Goal: Task Accomplishment & Management: Use online tool/utility

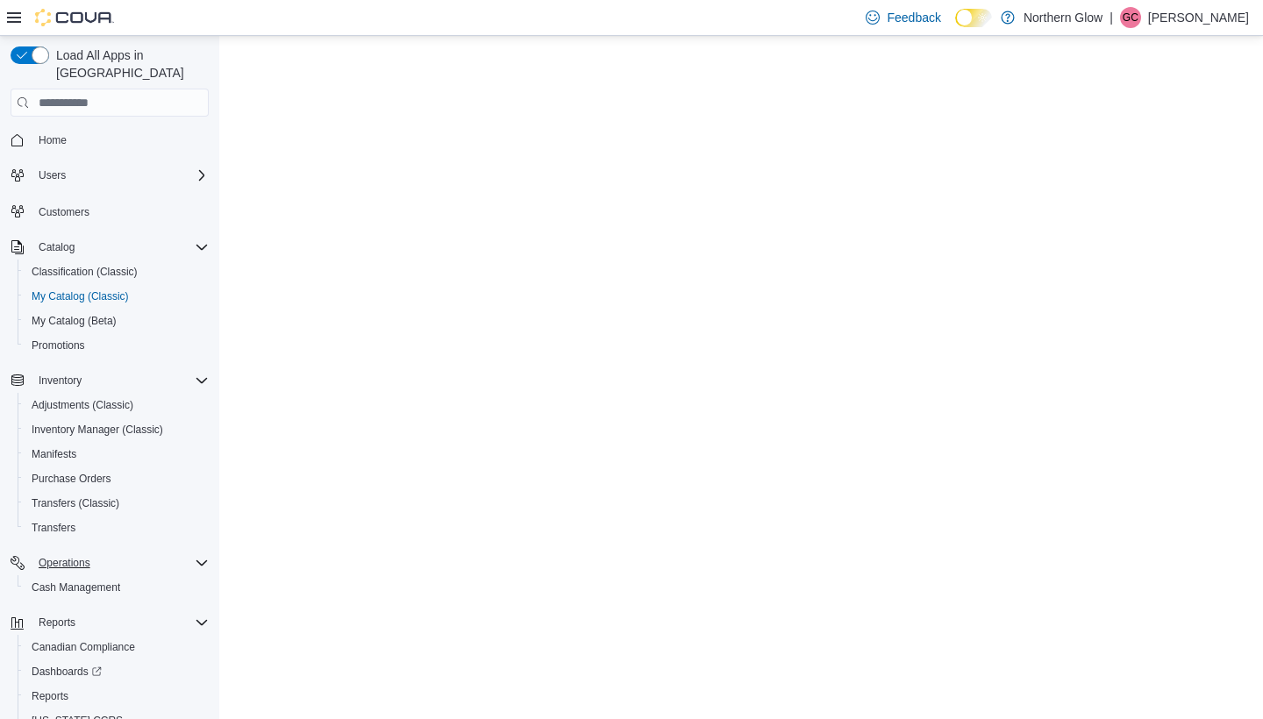
select select "**********"
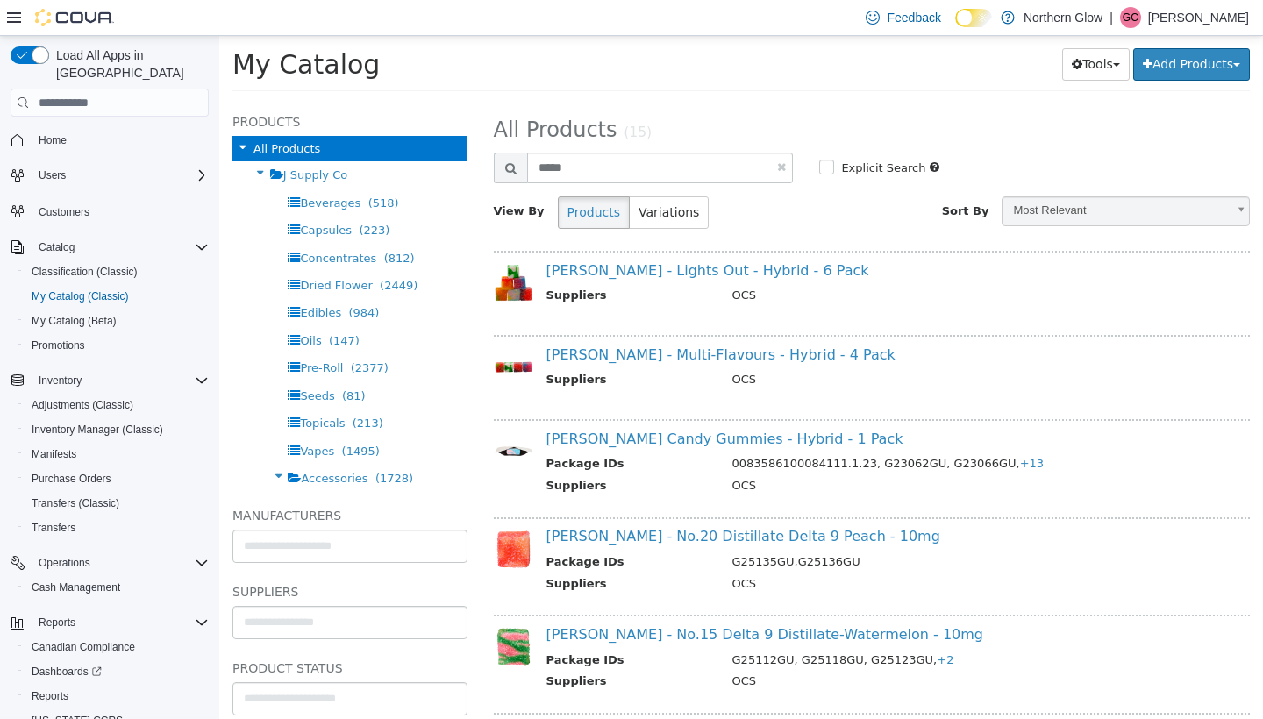
click at [118, 583] on div "Operations Cash Management" at bounding box center [110, 575] width 198 height 56
click at [113, 581] on span "Cash Management" at bounding box center [76, 588] width 89 height 14
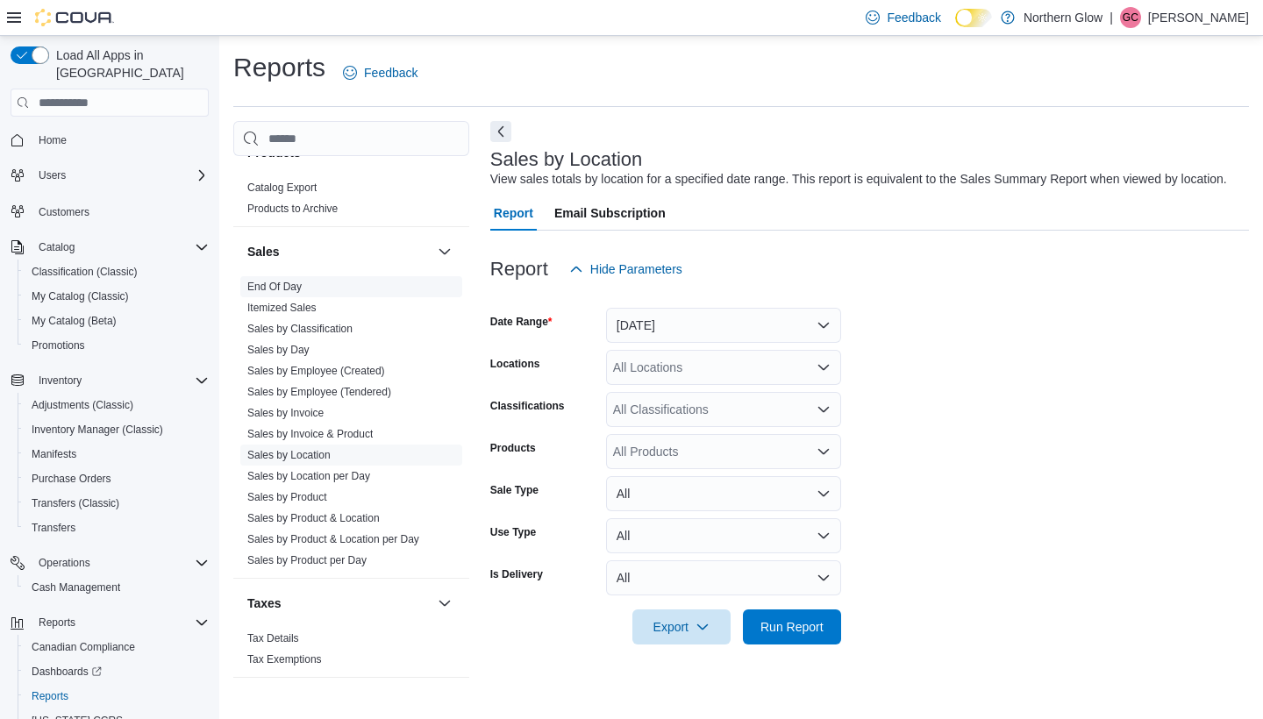
scroll to position [1046, 0]
click at [283, 284] on link "End Of Day" at bounding box center [274, 287] width 54 height 12
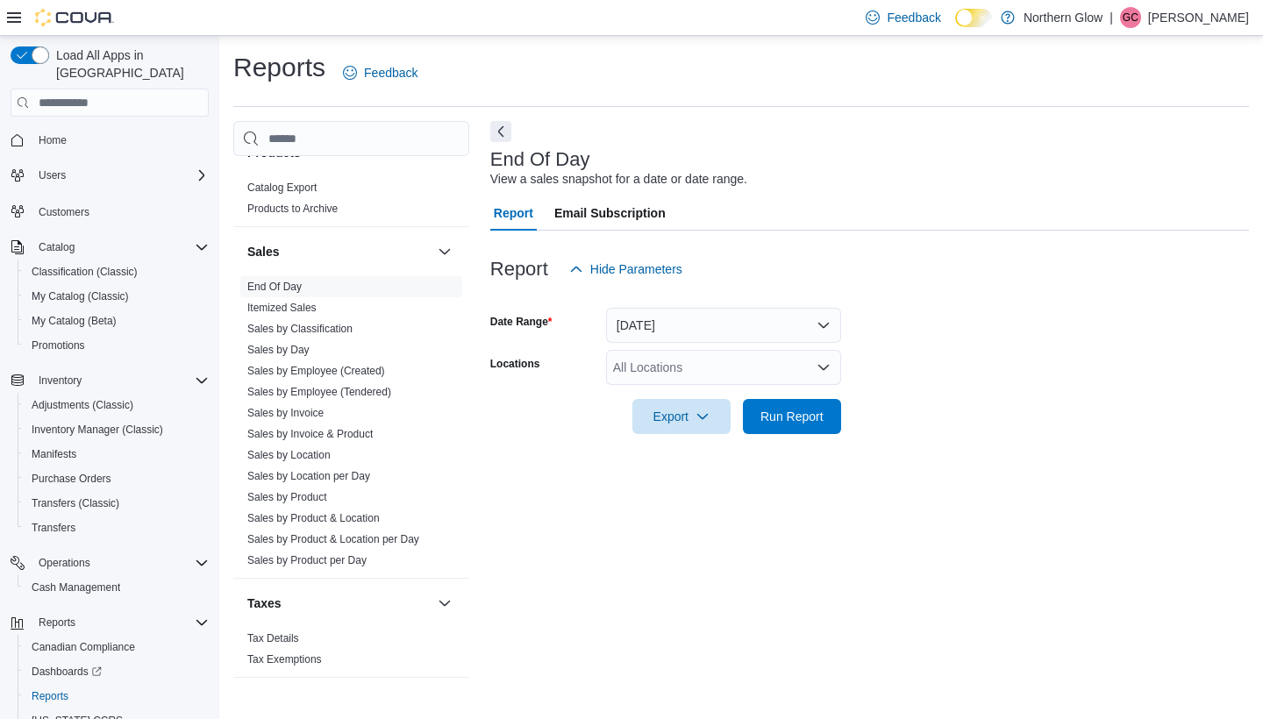
click at [677, 363] on div "All Locations" at bounding box center [723, 367] width 235 height 35
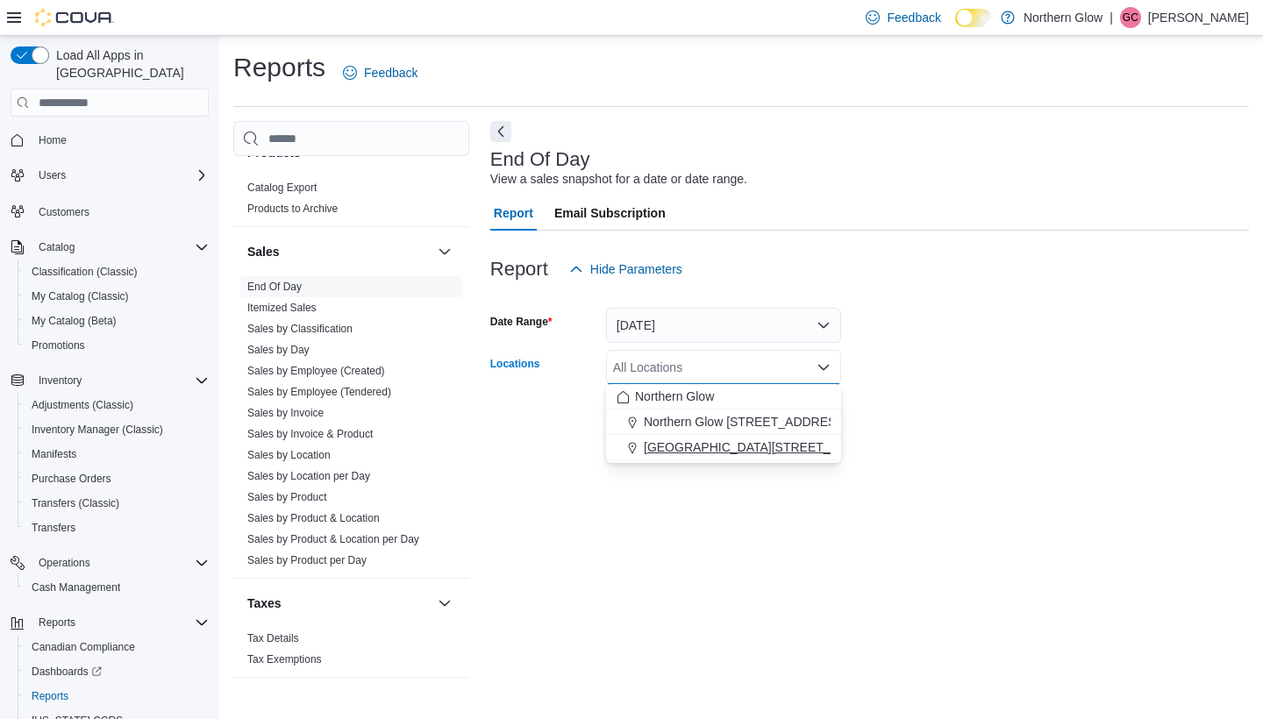
click at [745, 446] on span "[GEOGRAPHIC_DATA][STREET_ADDRESS]" at bounding box center [768, 447] width 249 height 18
click at [770, 483] on div "End Of Day View a sales snapshot for a date or date range. Report Email Subscri…" at bounding box center [869, 408] width 759 height 574
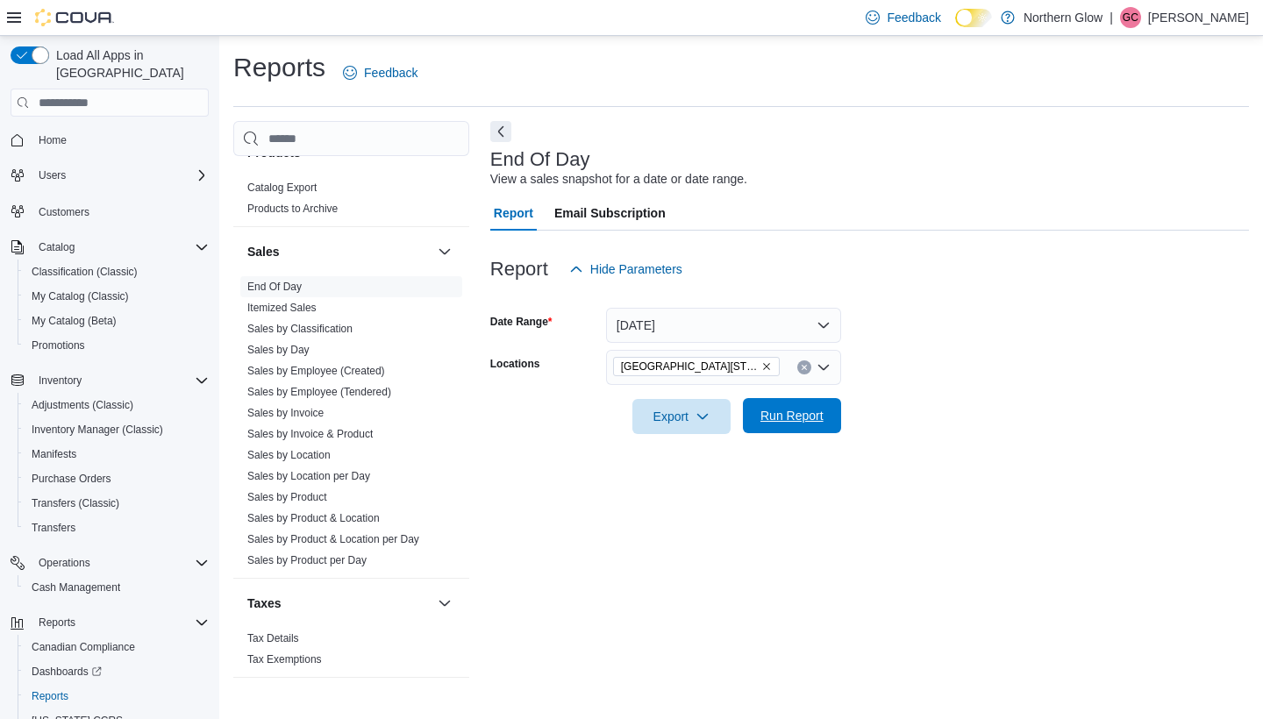
click at [802, 427] on span "Run Report" at bounding box center [791, 415] width 77 height 35
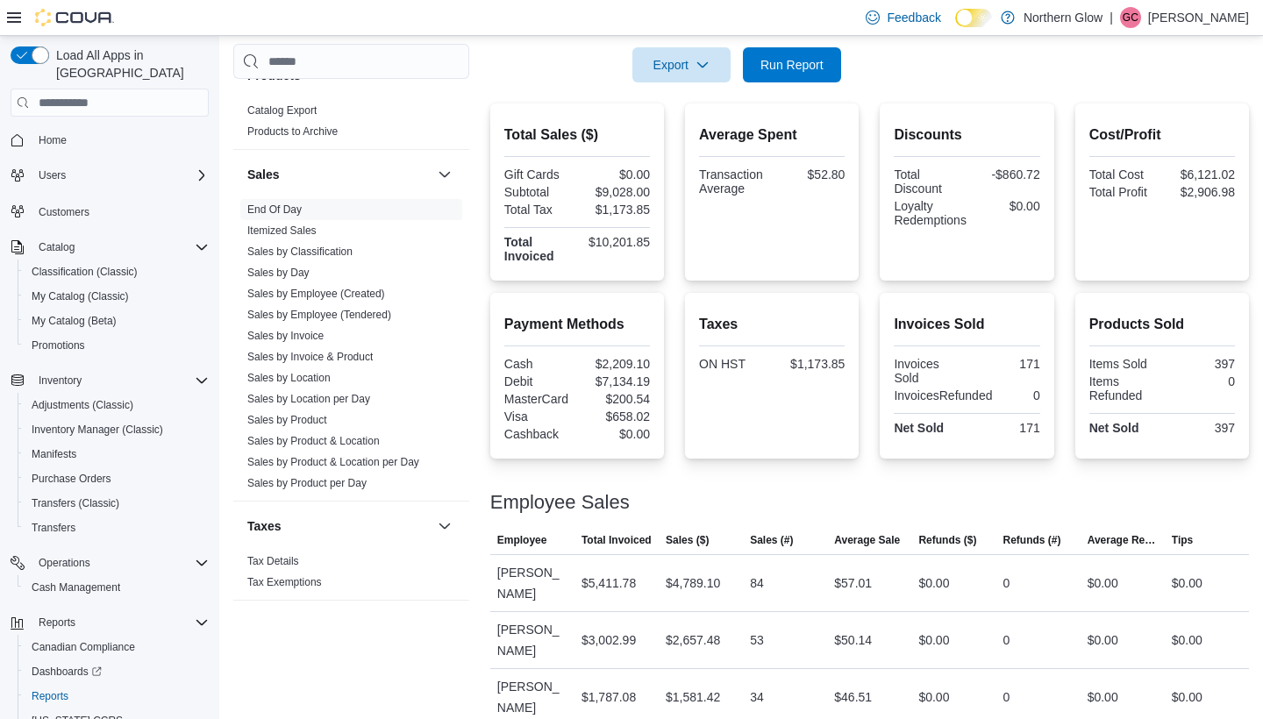
scroll to position [351, 0]
click at [802, 57] on span "Run Report" at bounding box center [791, 65] width 63 height 18
click at [789, 78] on span "Run Report" at bounding box center [791, 64] width 77 height 35
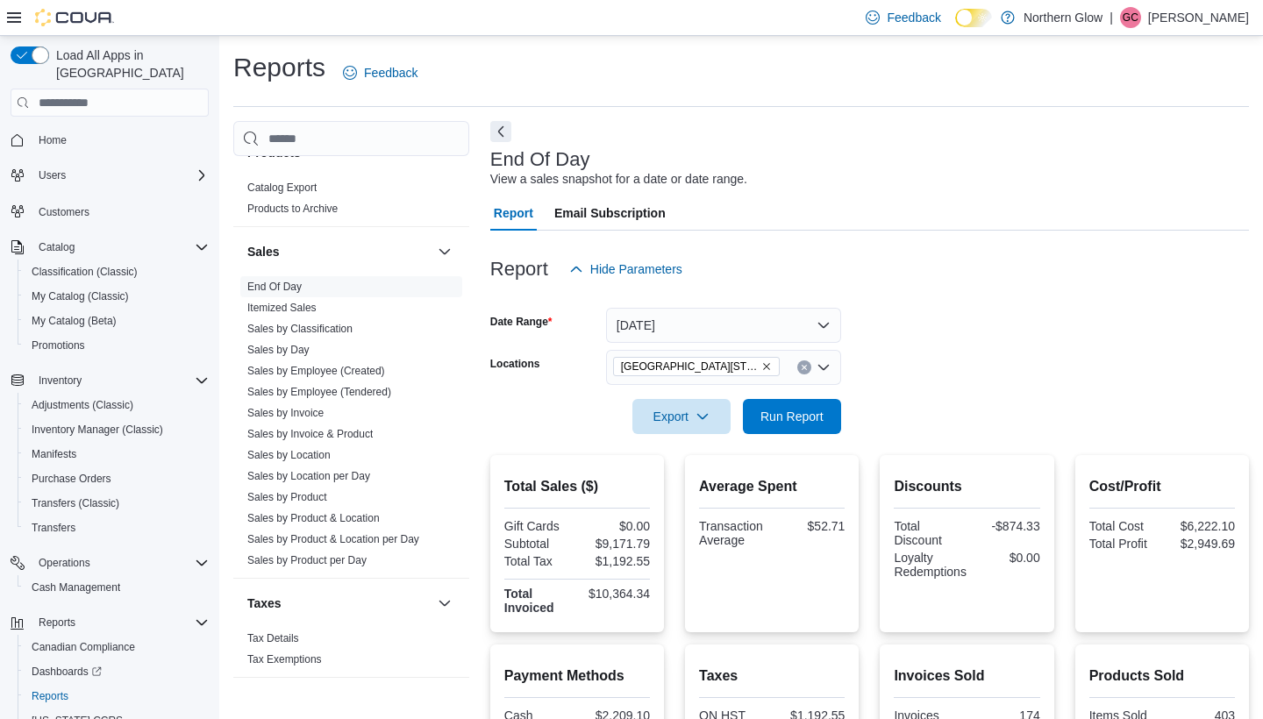
scroll to position [0, 0]
click at [794, 416] on span "Run Report" at bounding box center [791, 416] width 63 height 18
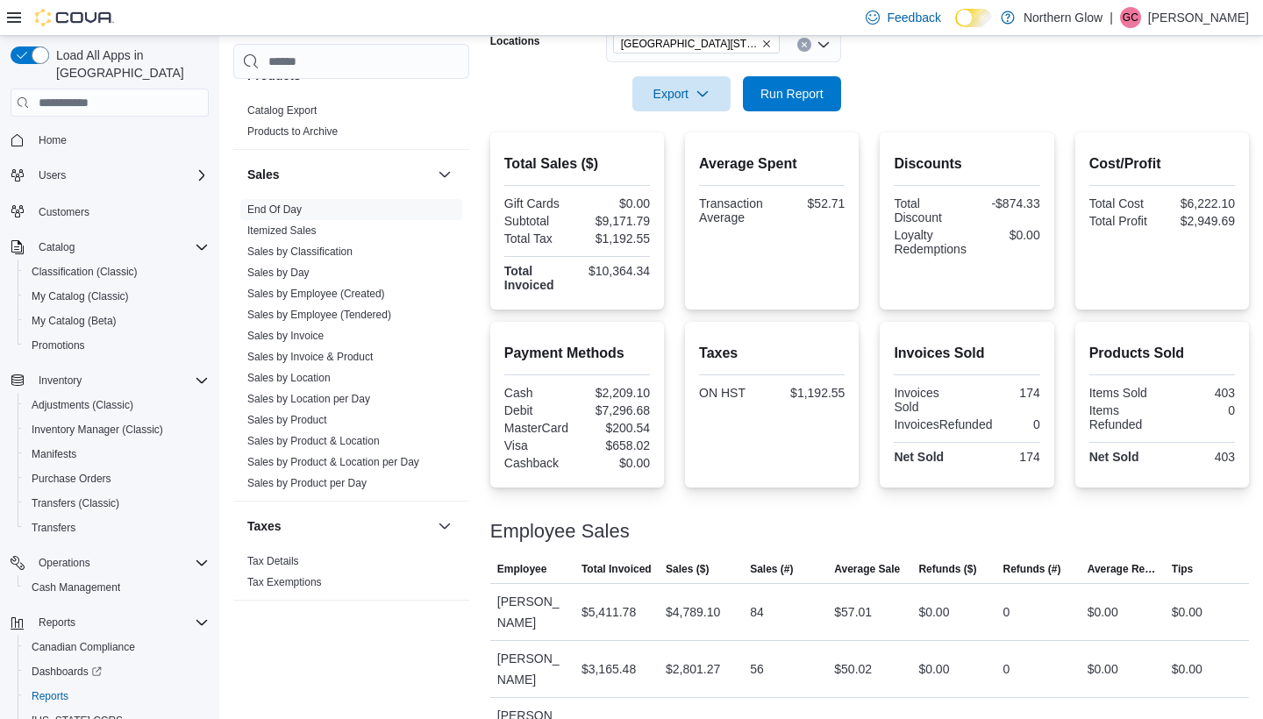
scroll to position [324, 0]
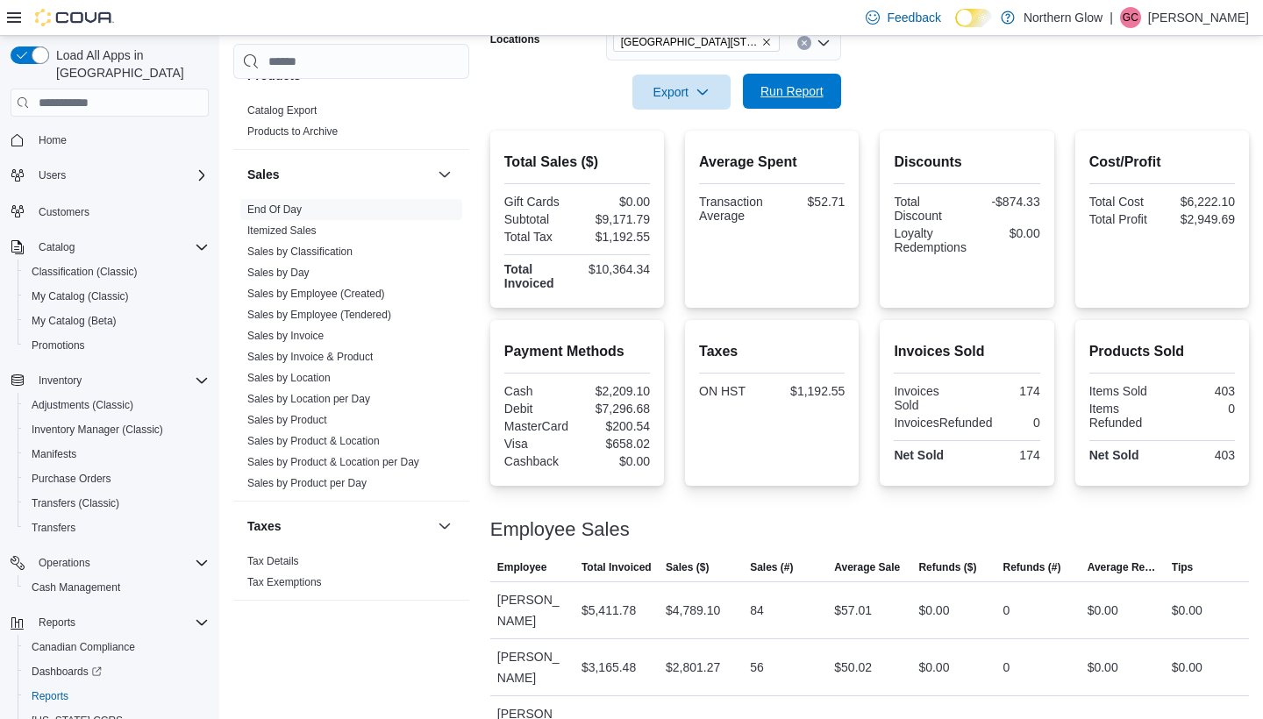
click at [804, 107] on span "Run Report" at bounding box center [791, 91] width 77 height 35
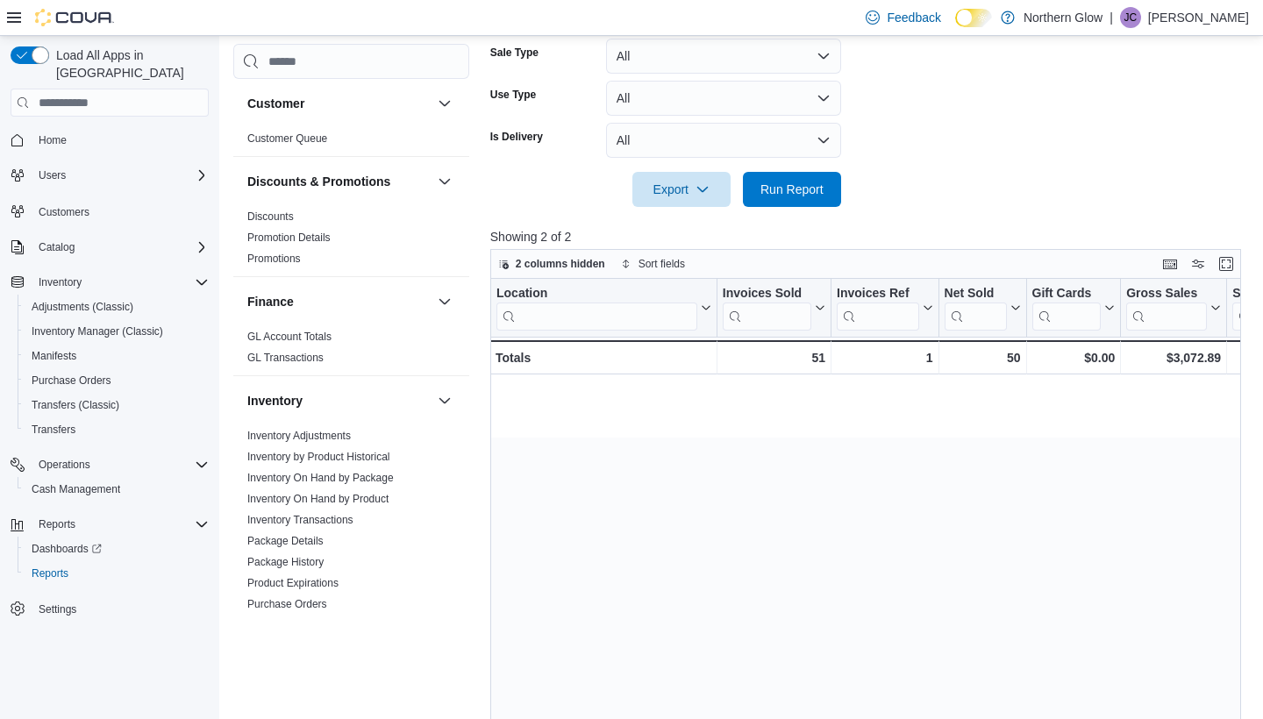
click at [759, 138] on button "All" at bounding box center [723, 140] width 235 height 35
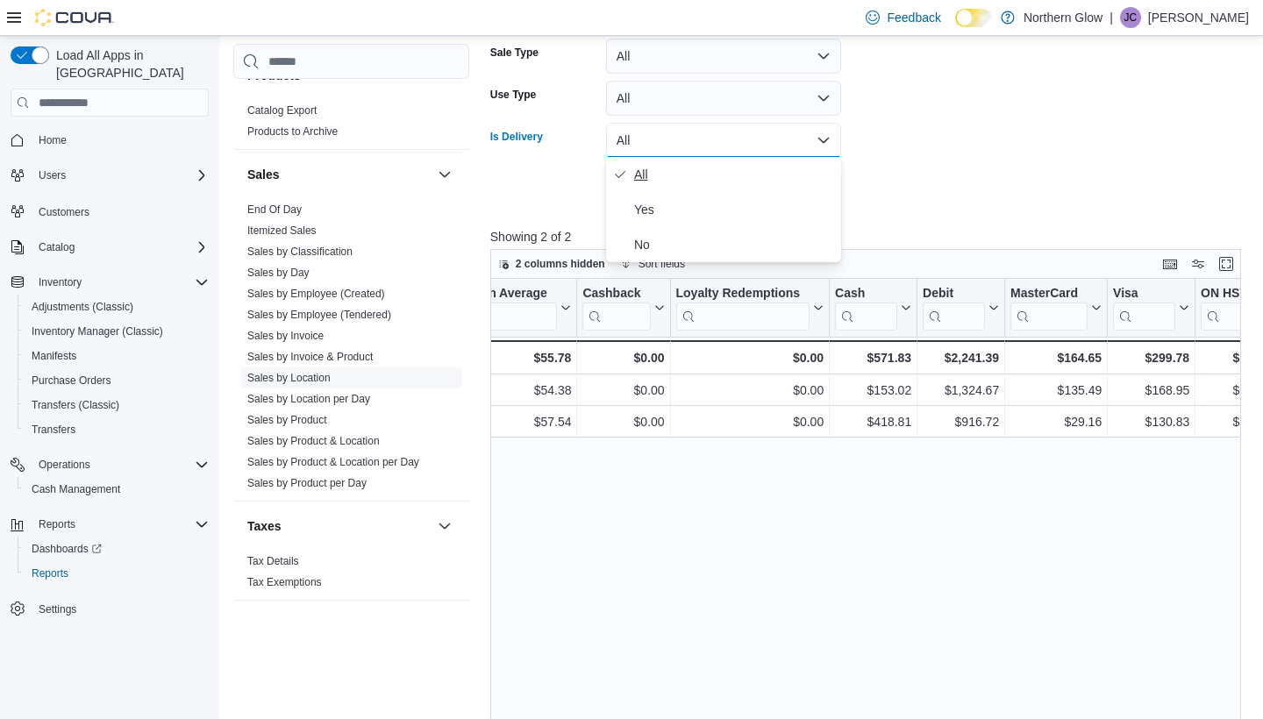
click at [799, 189] on button "All" at bounding box center [723, 174] width 235 height 35
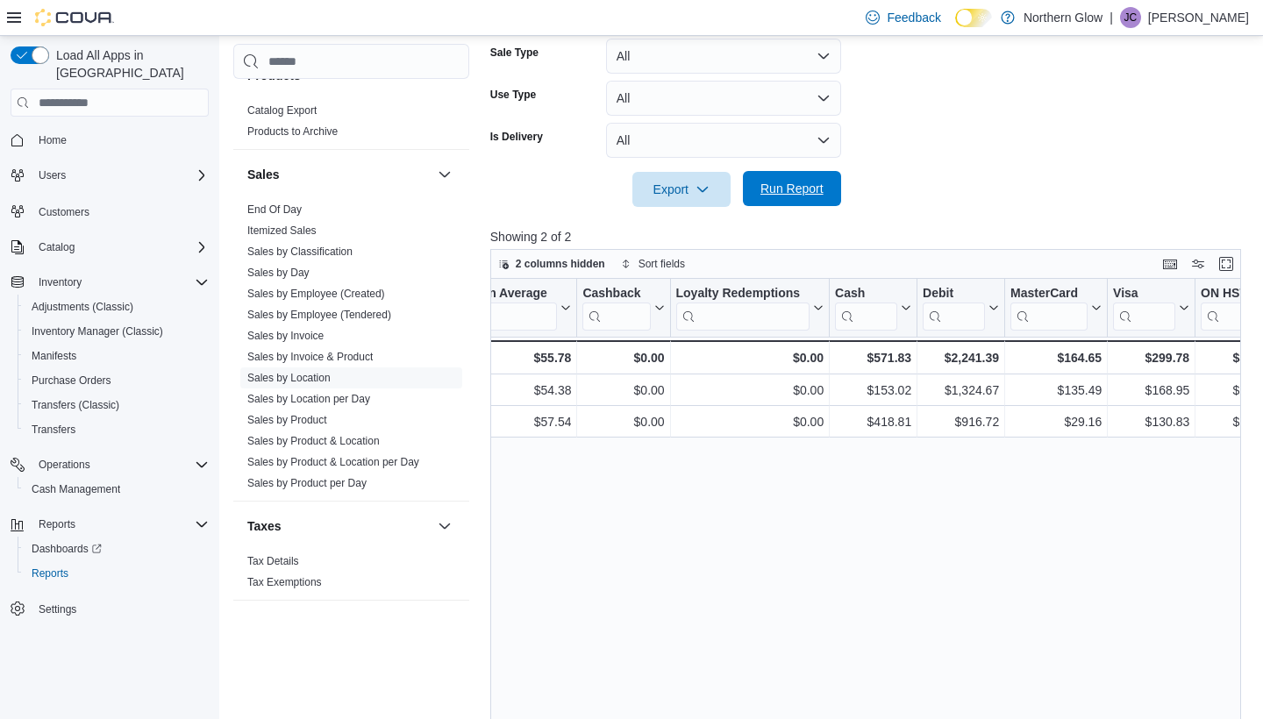
click at [780, 180] on span "Run Report" at bounding box center [791, 189] width 63 height 18
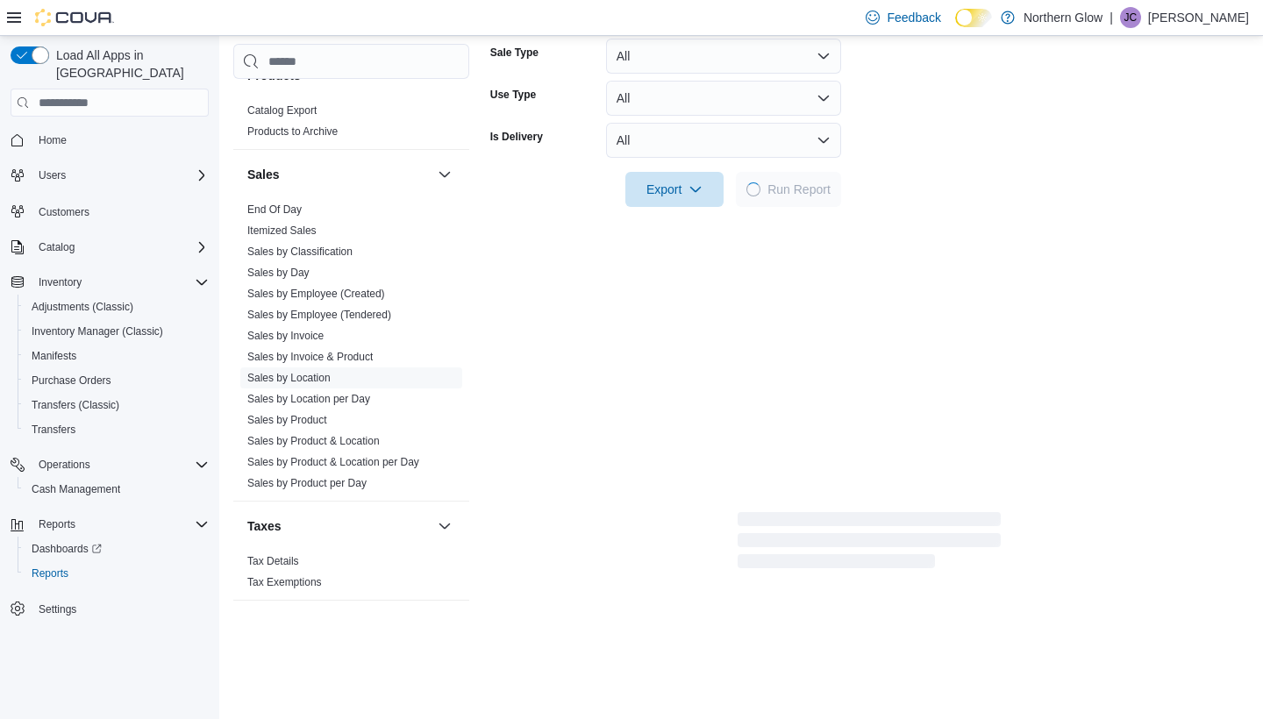
scroll to position [317, 0]
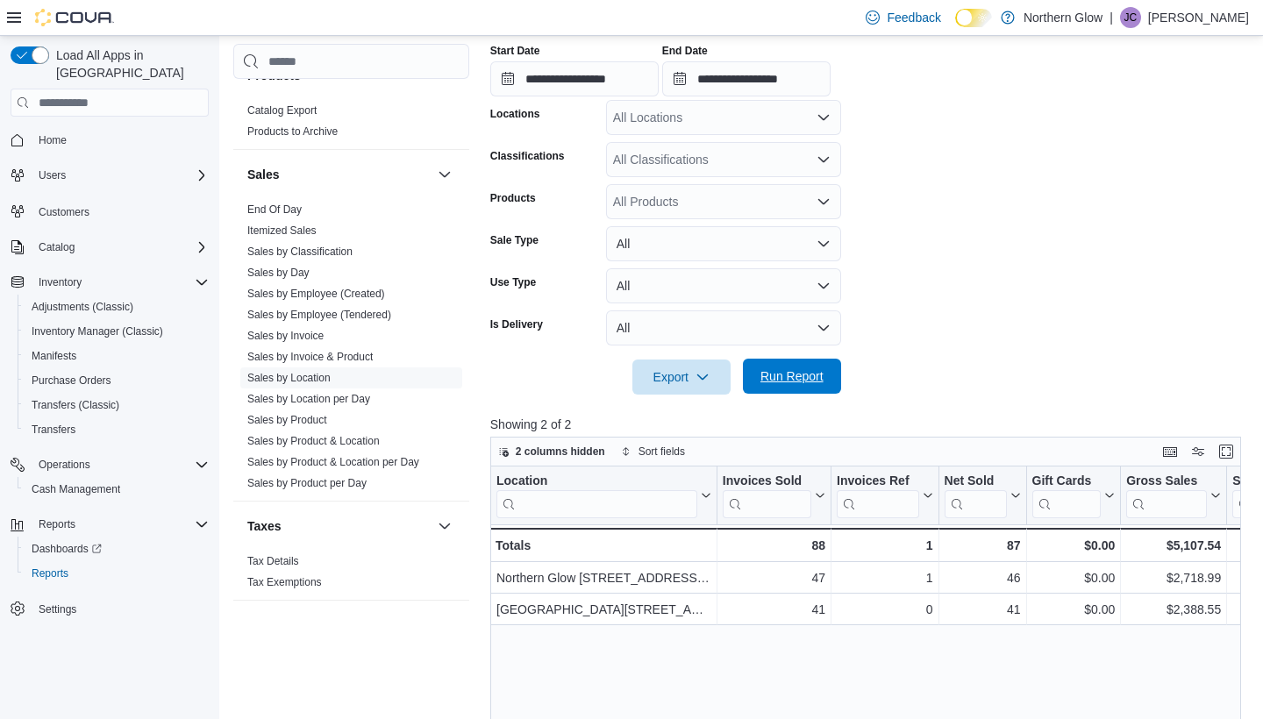
click at [832, 372] on button "Run Report" at bounding box center [792, 376] width 98 height 35
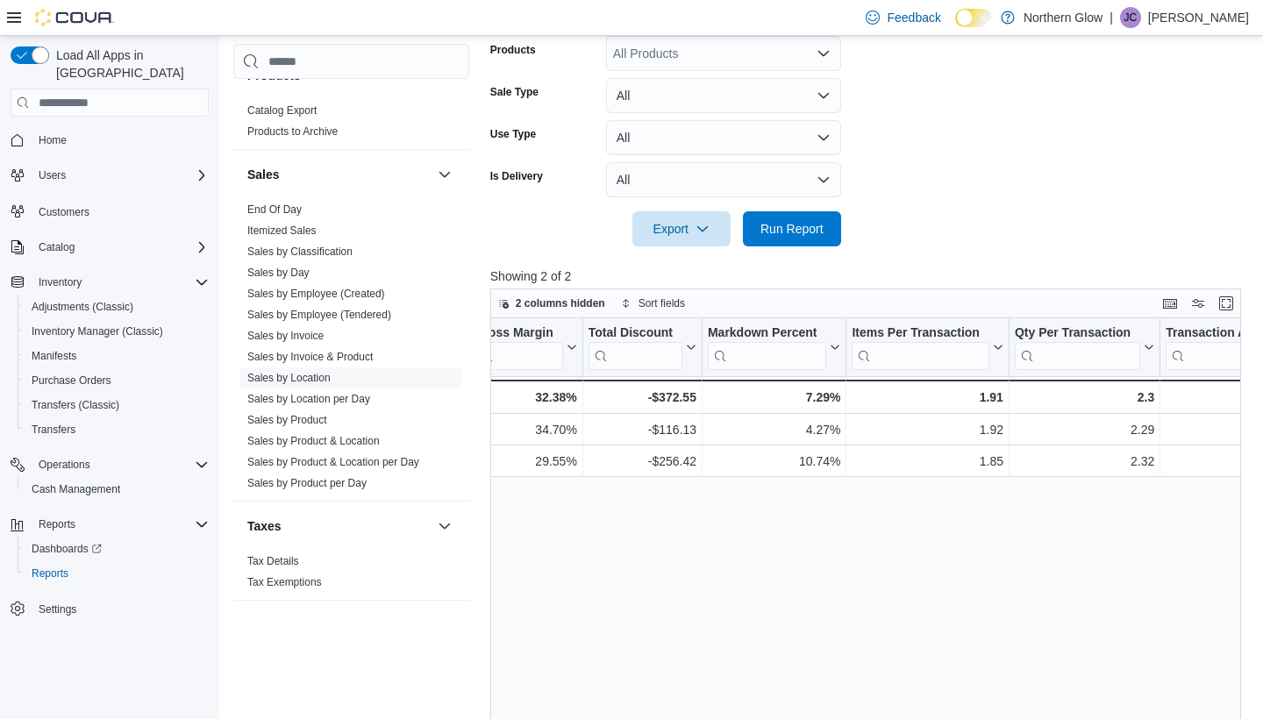
scroll to position [111, 0]
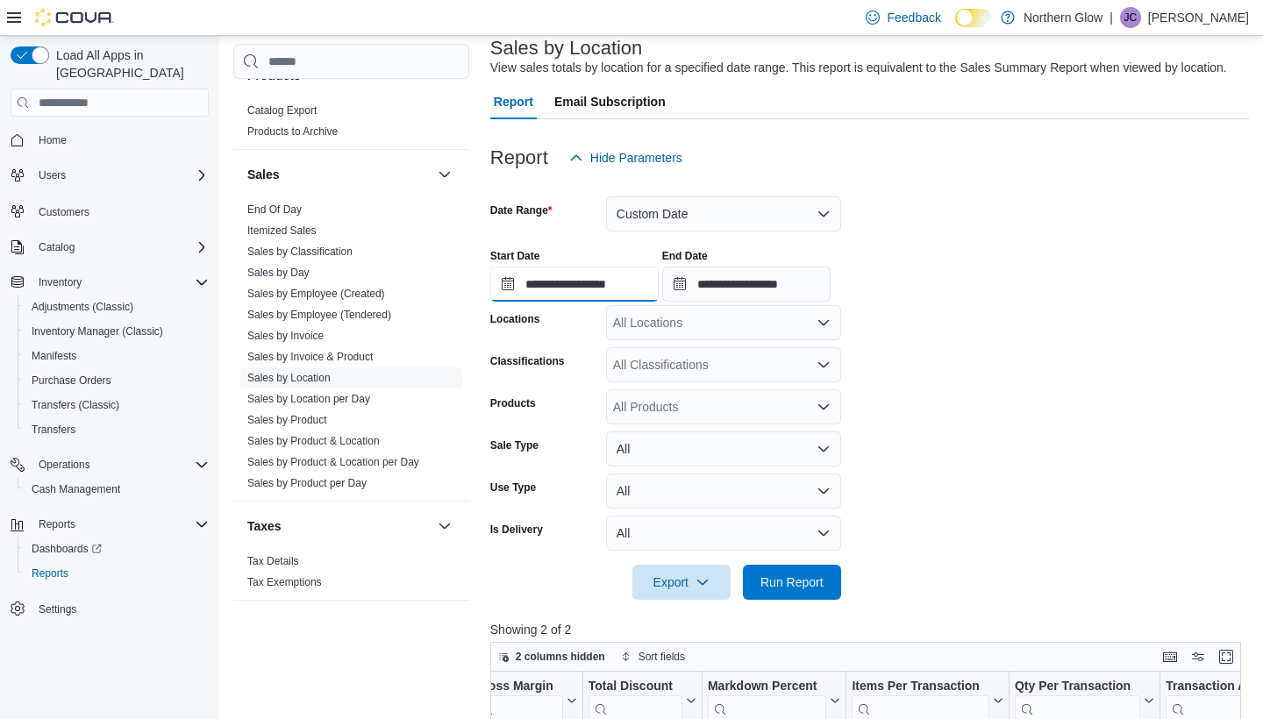
click at [619, 289] on input "**********" at bounding box center [574, 284] width 168 height 35
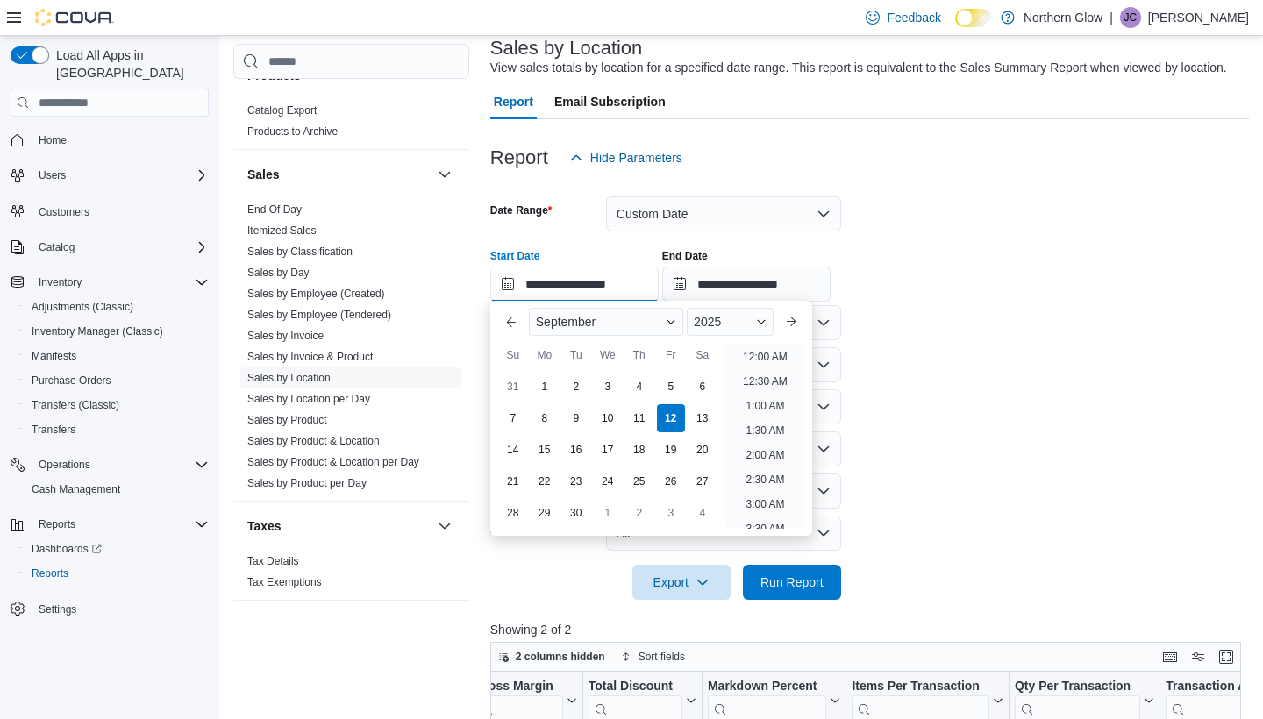
scroll to position [938, 0]
click at [769, 399] on li "8:00 PM" at bounding box center [764, 400] width 53 height 21
type input "**********"
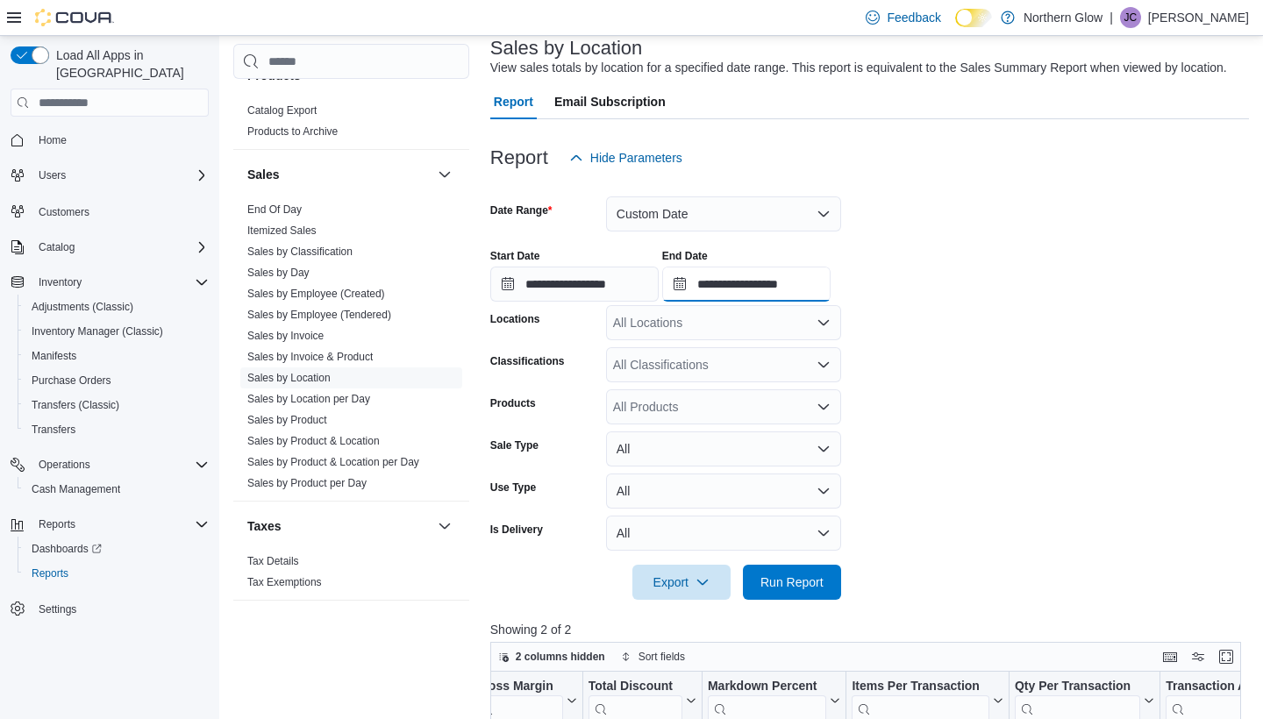
click at [830, 267] on input "**********" at bounding box center [746, 284] width 168 height 35
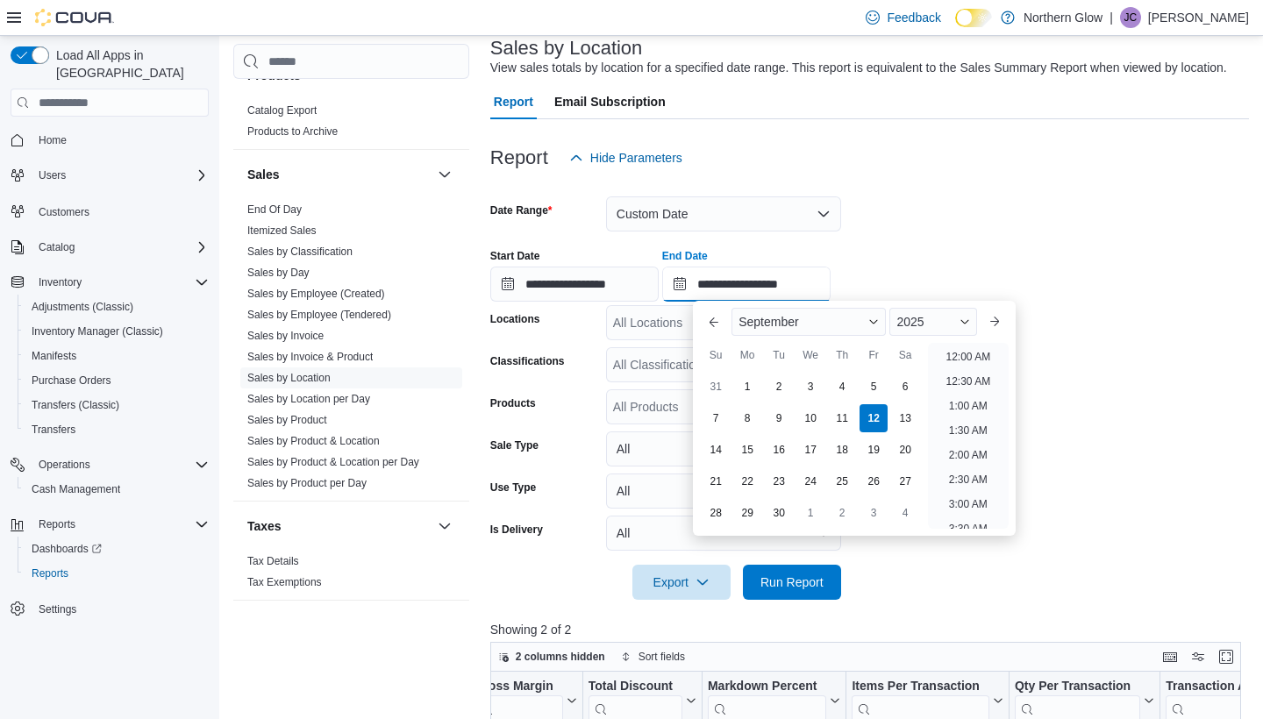
scroll to position [996, 0]
click at [961, 444] on li "10:00 PM" at bounding box center [967, 441] width 59 height 21
type input "**********"
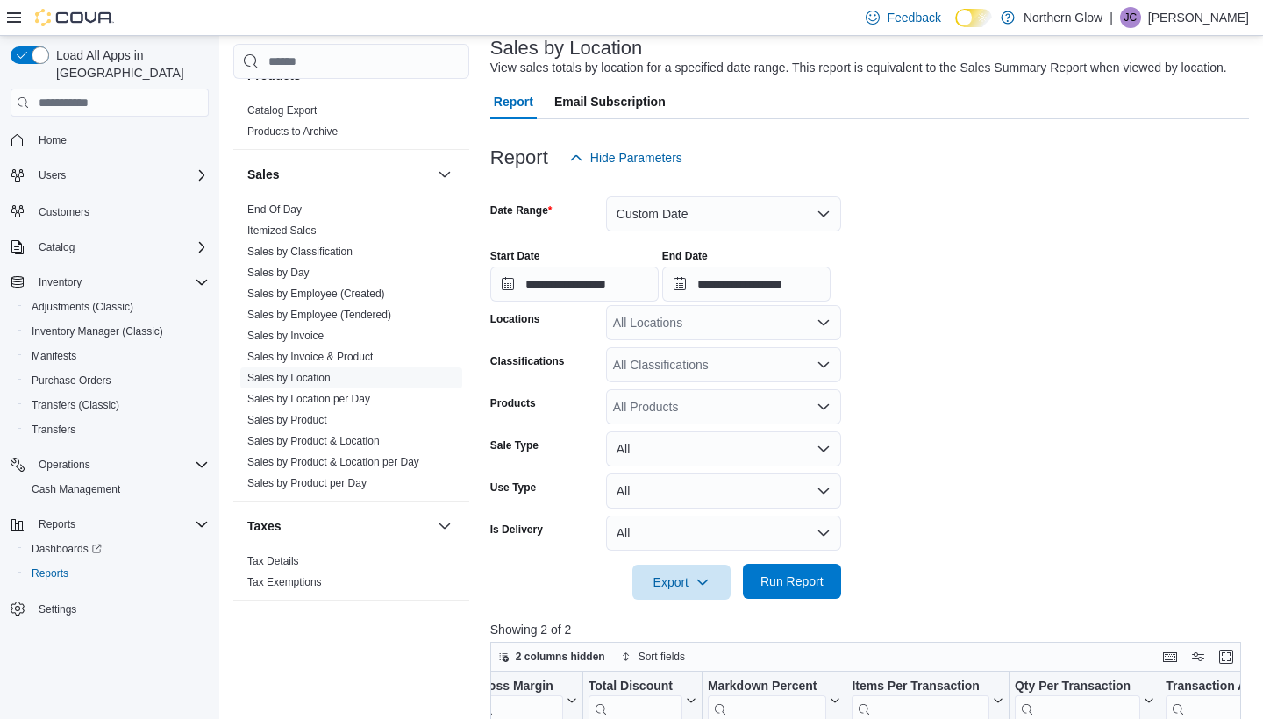
click at [787, 597] on span "Run Report" at bounding box center [791, 581] width 77 height 35
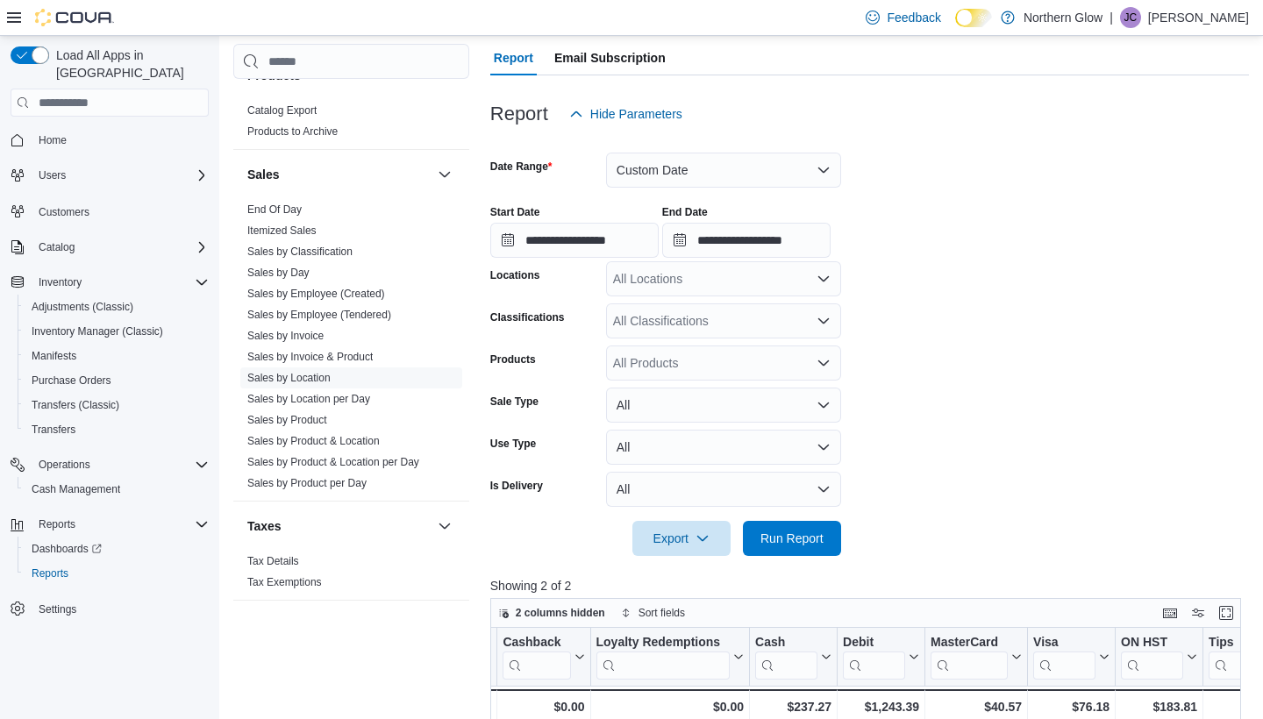
scroll to position [175, 0]
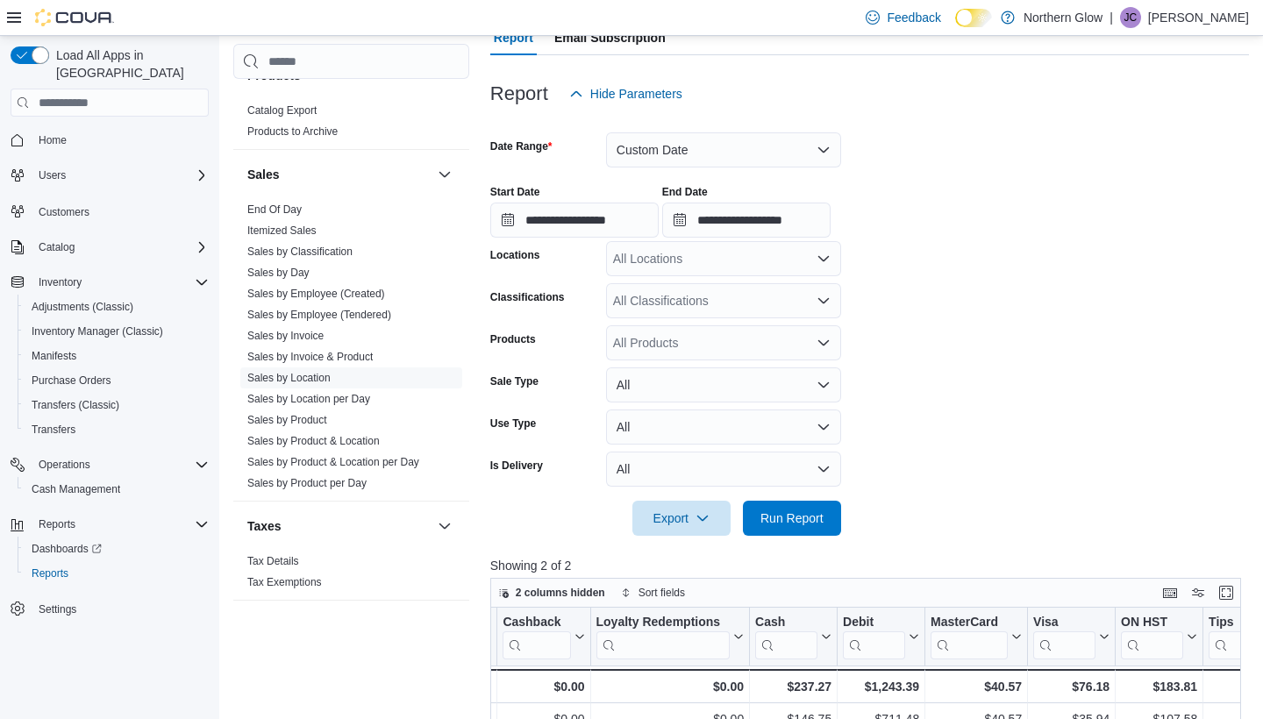
click at [792, 487] on div at bounding box center [869, 494] width 759 height 14
click at [792, 516] on span "Run Report" at bounding box center [791, 518] width 63 height 18
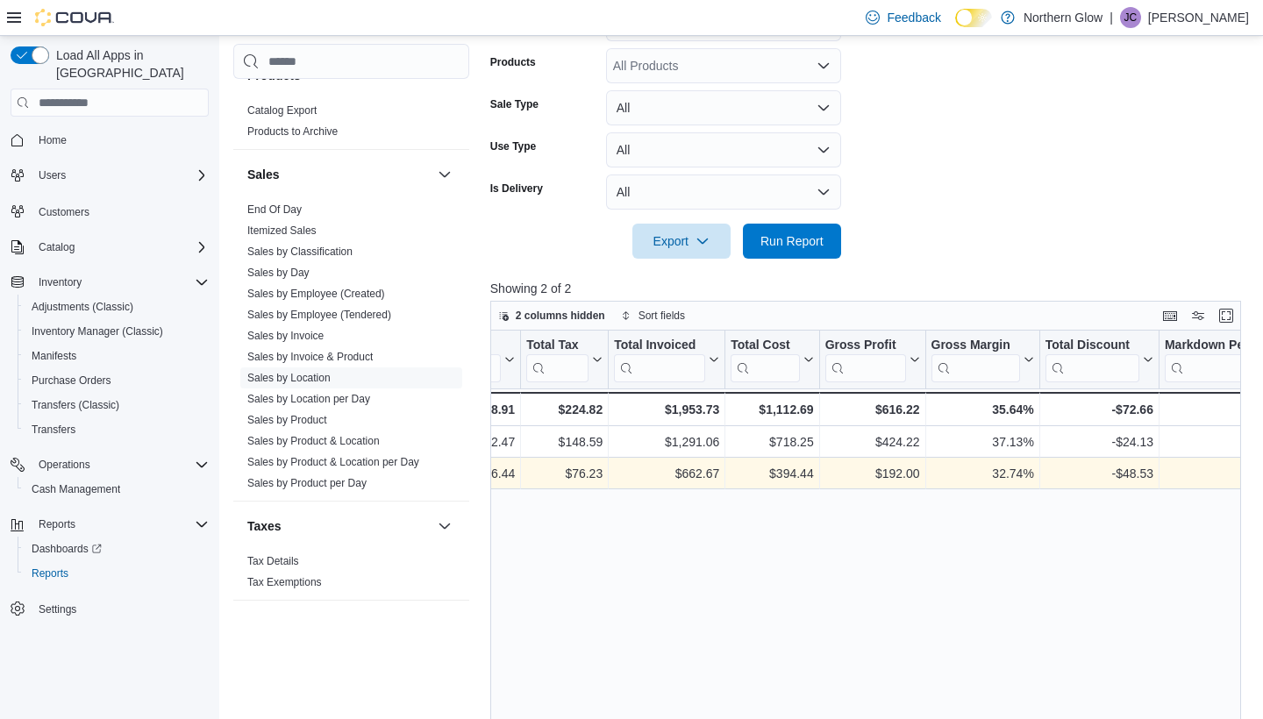
scroll to position [0, 1326]
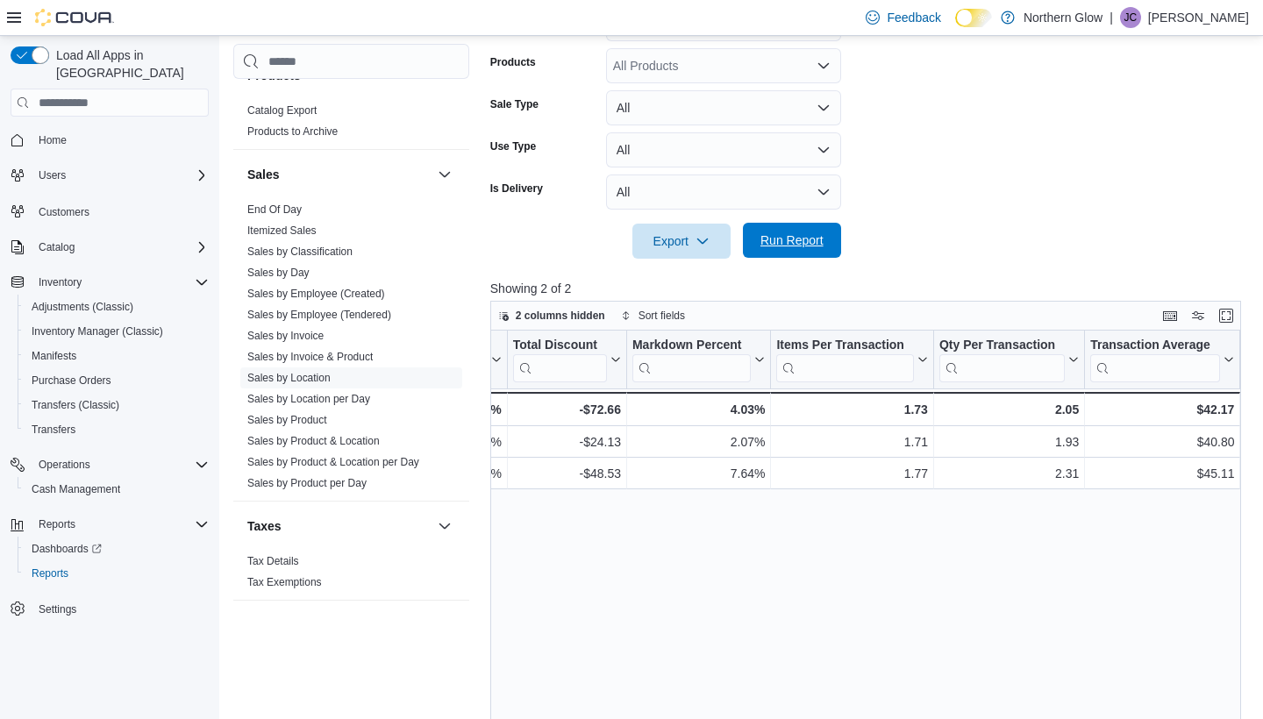
click at [761, 242] on span "Run Report" at bounding box center [791, 241] width 63 height 18
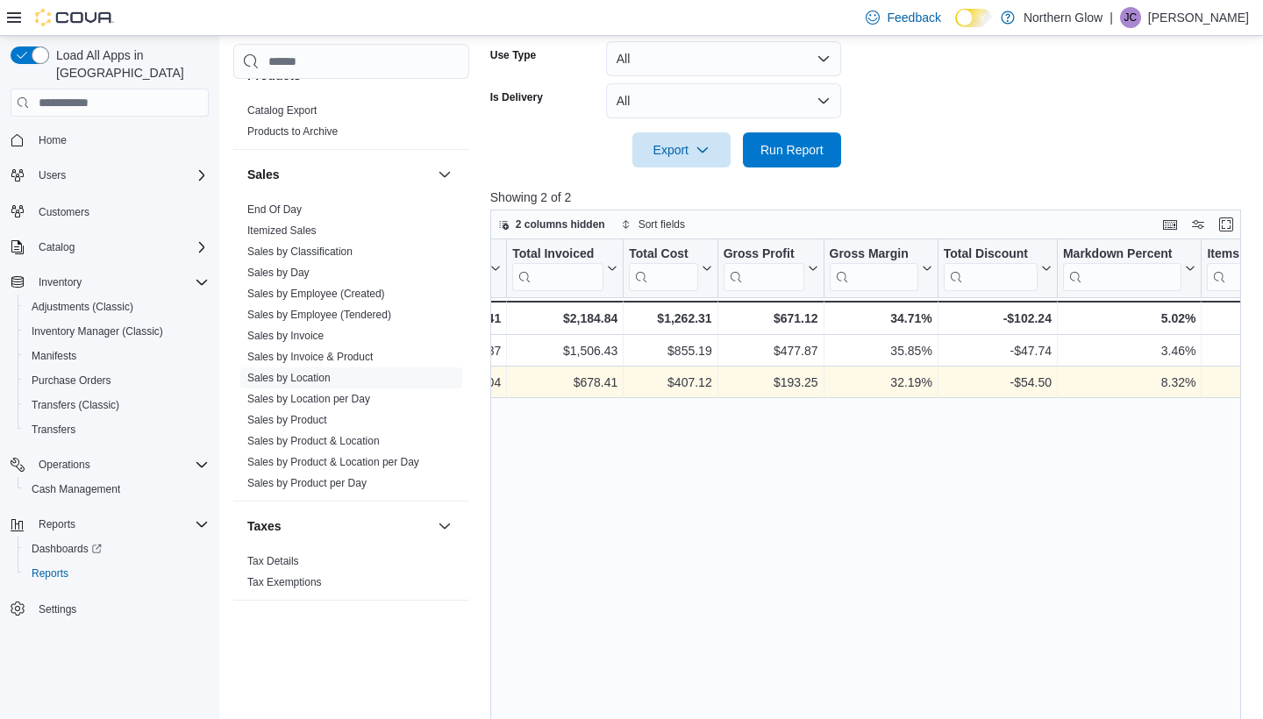
scroll to position [0, 1502]
